Goal: Information Seeking & Learning: Learn about a topic

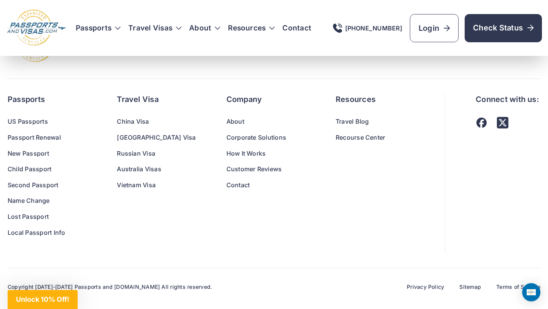
scroll to position [5071, 0]
click at [336, 119] on link "Travel Blog" at bounding box center [375, 122] width 79 height 10
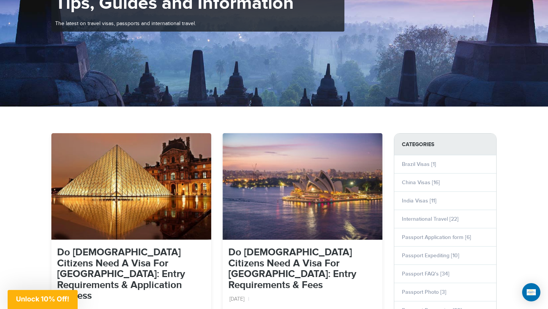
click at [137, 185] on img at bounding box center [131, 186] width 160 height 107
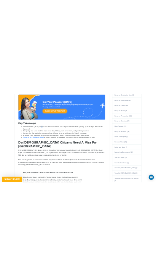
scroll to position [380, 0]
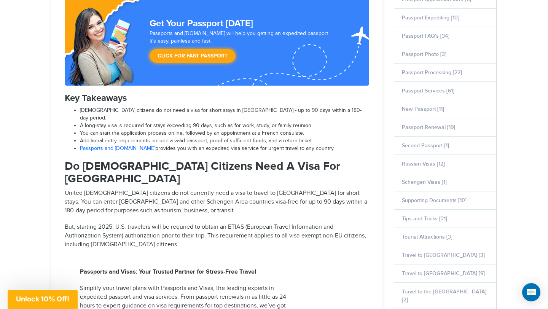
click at [180, 121] on span "You can start the application process online, followed by an appointment at a F…" at bounding box center [220, 114] width 281 height 14
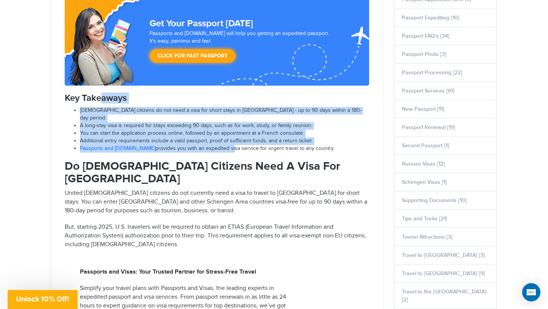
drag, startPoint x: 215, startPoint y: 141, endPoint x: 102, endPoint y: 101, distance: 120.7
click at [184, 121] on span "Additional entry requirements include a valid passport, proof of sufficient fun…" at bounding box center [220, 114] width 281 height 14
drag, startPoint x: 197, startPoint y: 143, endPoint x: 123, endPoint y: 114, distance: 79.5
click at [123, 114] on ul "US citizens do not need a visa for short stays in France - up to 90 days within…" at bounding box center [217, 130] width 304 height 46
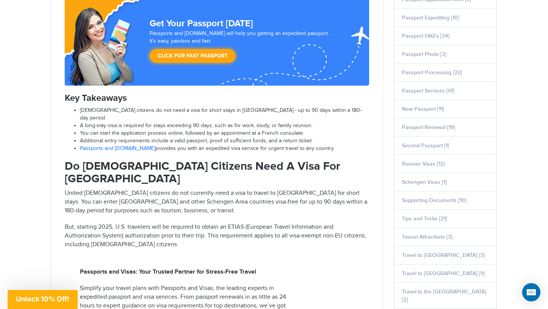
click at [165, 145] on li "Passports and Visas.com provides you with an expedited visa service for urgent …" at bounding box center [224, 149] width 289 height 8
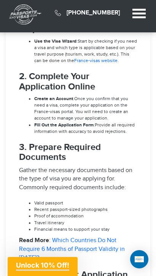
scroll to position [1148, 0]
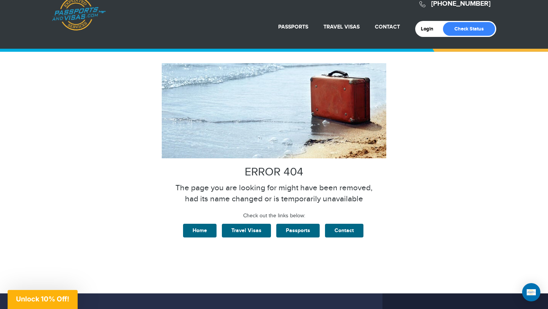
scroll to position [6, 0]
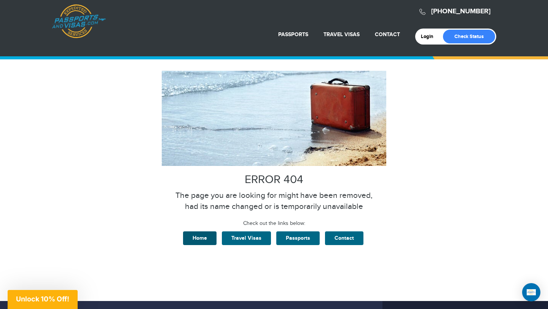
click at [204, 239] on link "Home" at bounding box center [199, 238] width 33 height 14
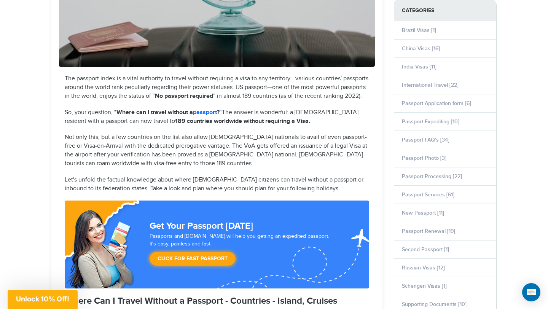
scroll to position [276, 0]
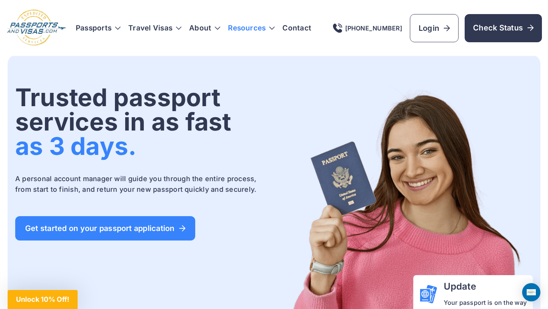
click at [252, 29] on h3 "Resources" at bounding box center [251, 28] width 47 height 8
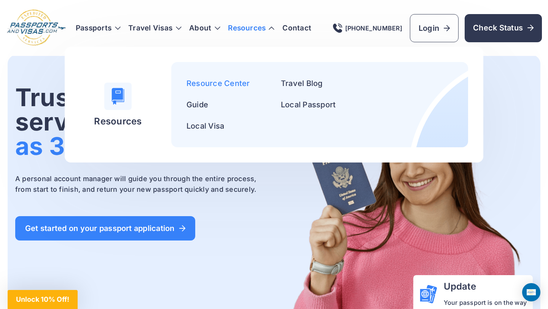
click at [223, 83] on link "Resource Center" at bounding box center [218, 83] width 64 height 9
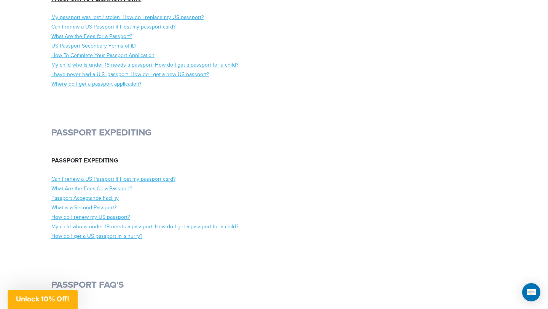
scroll to position [3309, 0]
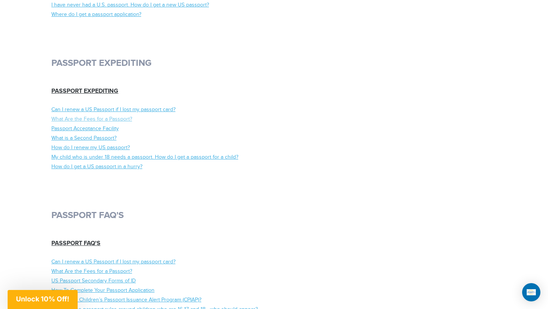
click at [105, 123] on link "What Are the Fees for a Passport?" at bounding box center [159, 120] width 217 height 8
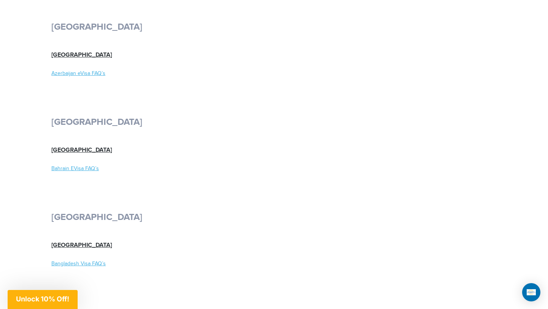
scroll to position [558, 0]
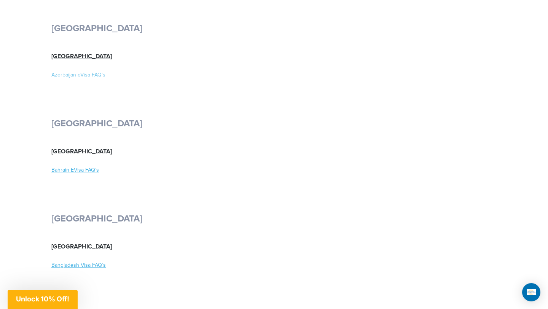
click at [85, 77] on link "Azerbaijan eVisa FAQ’s" at bounding box center [159, 76] width 217 height 8
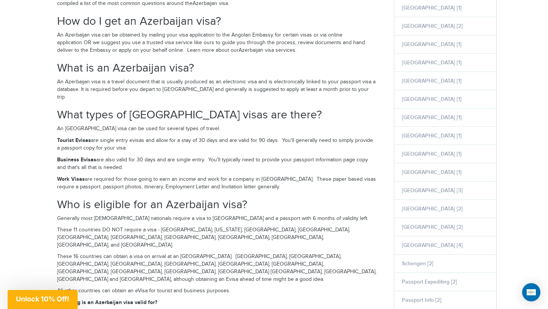
scroll to position [191, 0]
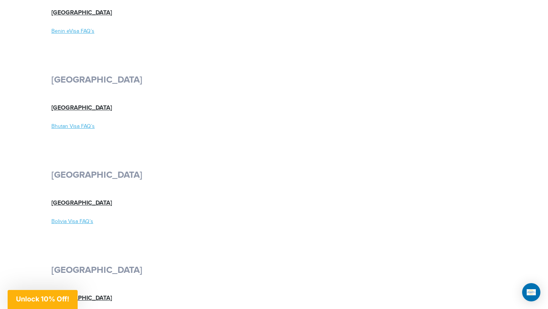
scroll to position [983, 0]
